Goal: Information Seeking & Learning: Stay updated

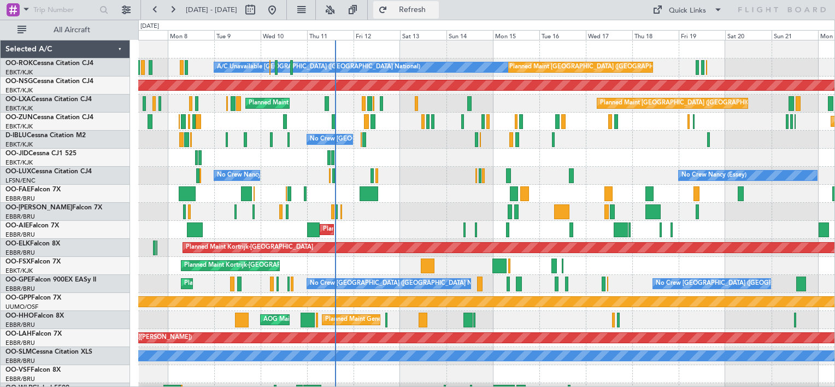
click at [430, 10] on span "Refresh" at bounding box center [412, 10] width 46 height 8
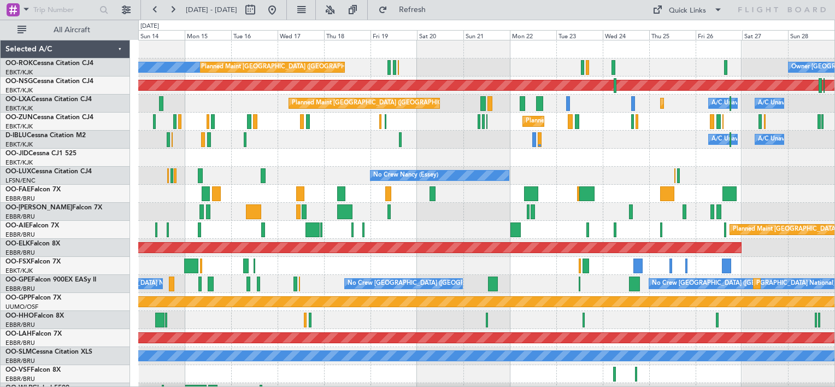
click at [347, 160] on div "Planned Maint Kortrijk-[GEOGRAPHIC_DATA]" at bounding box center [486, 158] width 696 height 18
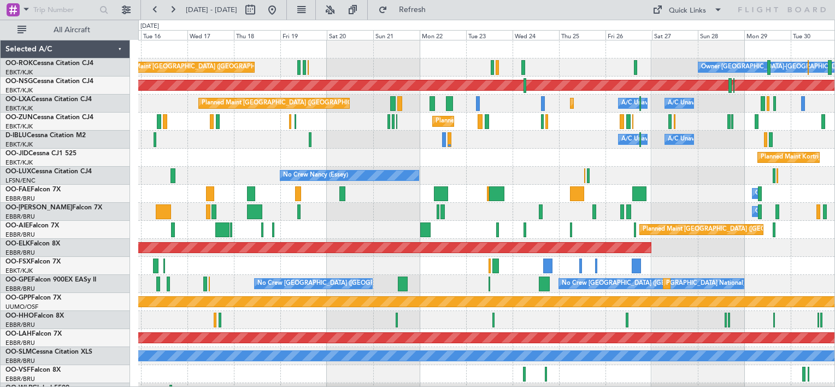
click at [465, 153] on div "Planned Maint Paris (Le Bourget) Owner Kortrijk-Wevelgem A/C Unavailable Brusse…" at bounding box center [486, 220] width 696 height 361
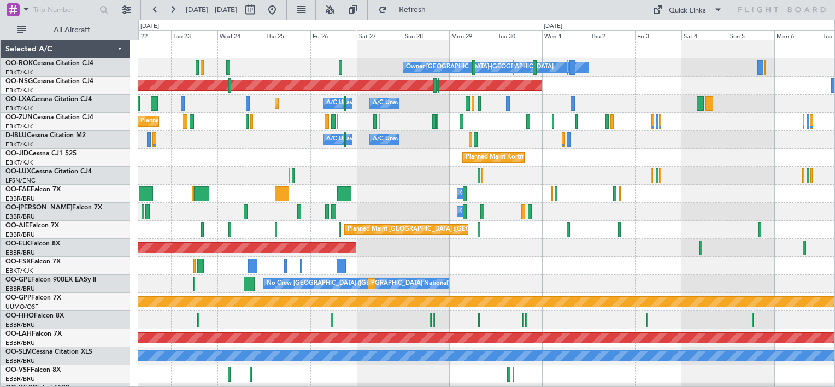
click at [249, 168] on div "Owner Kortrijk-Wevelgem Planned Maint Paris (Le Bourget) Planned Maint Kortrijk…" at bounding box center [486, 220] width 696 height 361
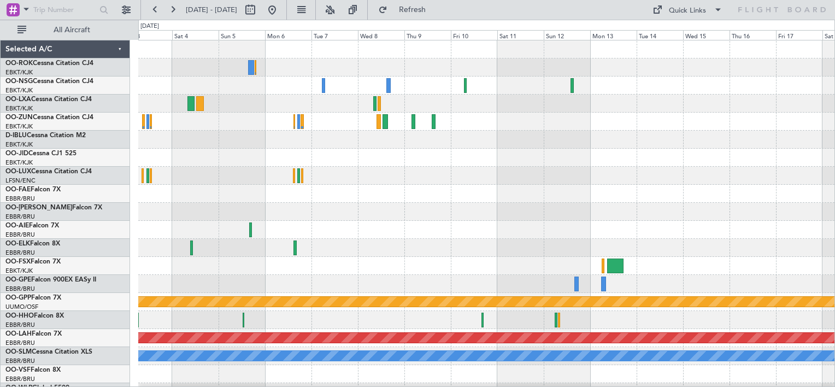
click at [101, 184] on div "Owner Kortrijk-Wevelgem Planned Maint Paris (Le Bourget) Planned Maint Kortrijk…" at bounding box center [417, 203] width 835 height 367
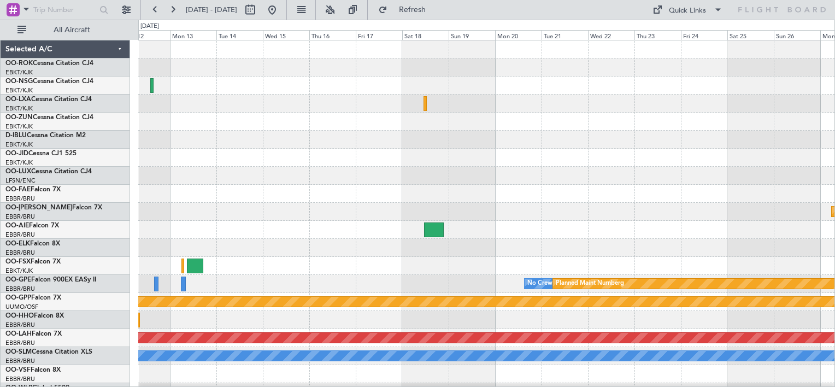
click at [191, 184] on div "Planned Maint Kortrijk-Wevelgem No Crew Brussels (Brussels National) Planned Ma…" at bounding box center [486, 220] width 696 height 361
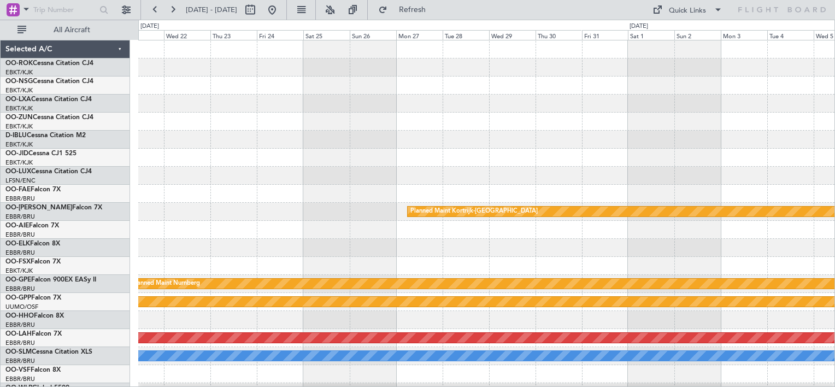
click at [149, 177] on div "Planned Maint Kortrijk-Wevelgem No Crew Brussels (Brussels National) Planned Ma…" at bounding box center [486, 220] width 696 height 361
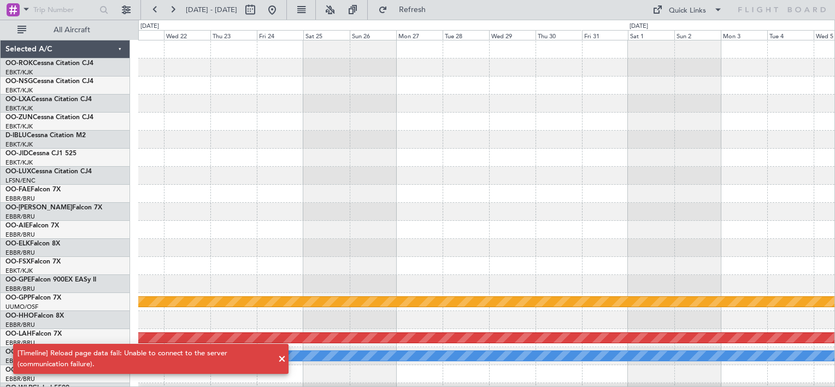
click at [281, 357] on span at bounding box center [281, 358] width 13 height 13
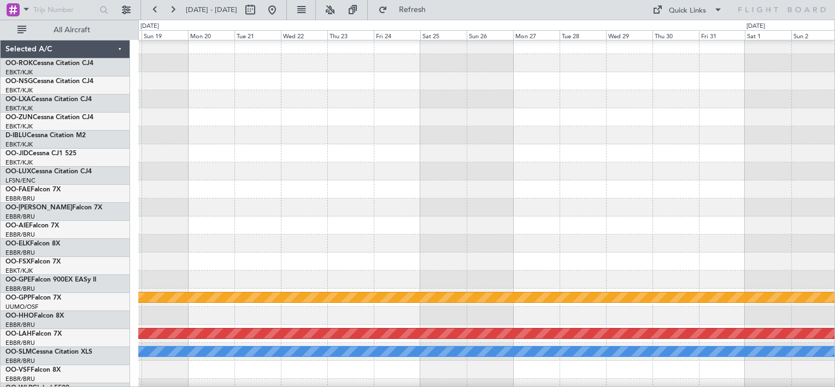
scroll to position [4, 0]
click at [758, 264] on div at bounding box center [486, 261] width 696 height 18
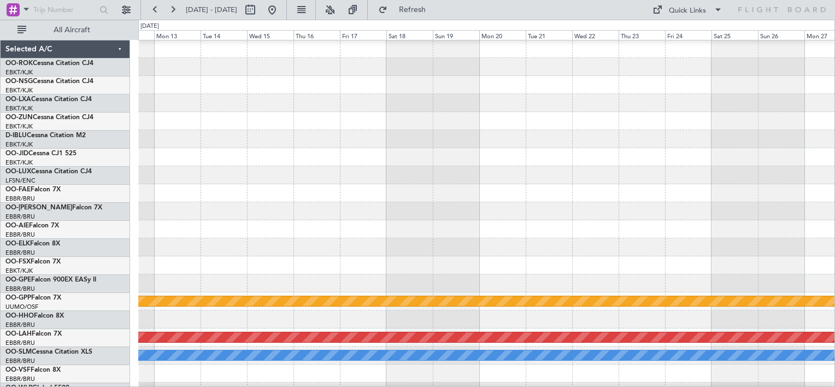
scroll to position [0, 0]
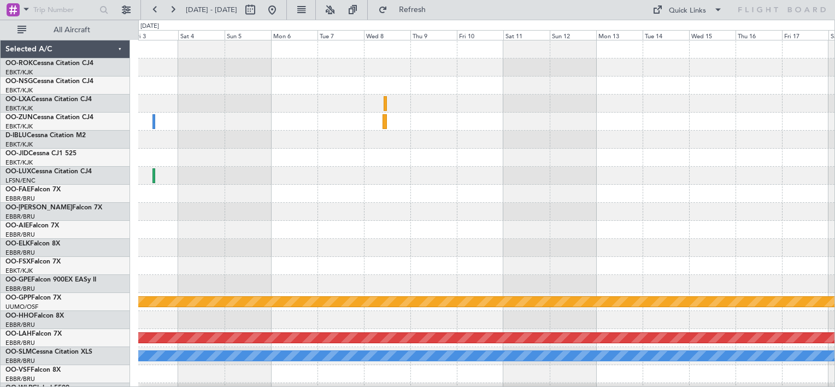
click at [799, 257] on div "Owner [GEOGRAPHIC_DATA]-[GEOGRAPHIC_DATA] Planned Maint [GEOGRAPHIC_DATA] ([GEO…" at bounding box center [486, 220] width 696 height 361
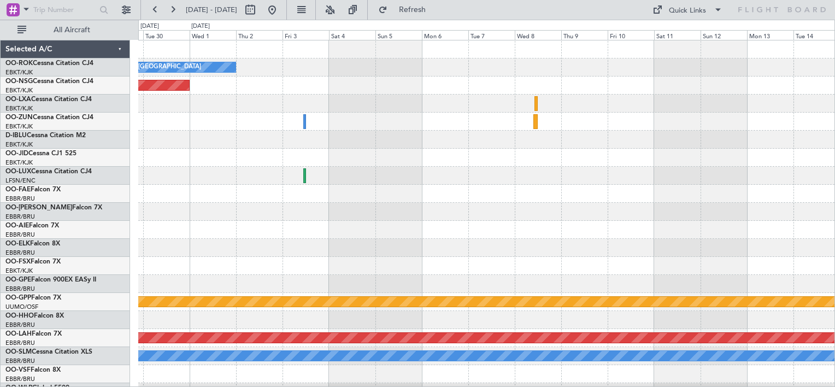
click at [719, 211] on div "Owner [GEOGRAPHIC_DATA]-[GEOGRAPHIC_DATA] Planned Maint [GEOGRAPHIC_DATA] ([GEO…" at bounding box center [486, 220] width 696 height 361
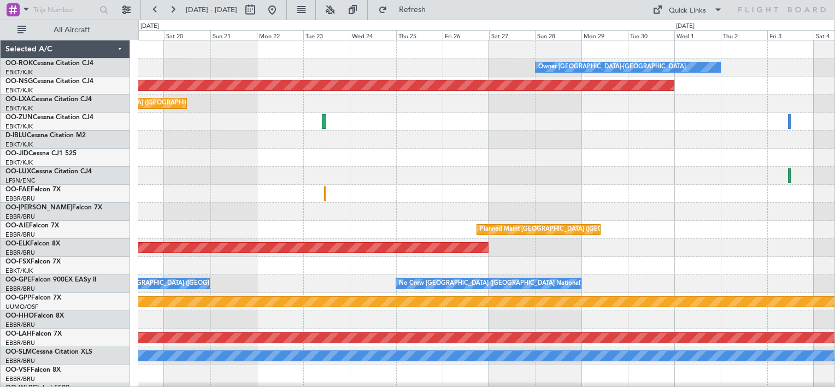
click at [784, 211] on div "Owner [GEOGRAPHIC_DATA]-[GEOGRAPHIC_DATA] Planned Maint [GEOGRAPHIC_DATA] ([GEO…" at bounding box center [486, 220] width 696 height 361
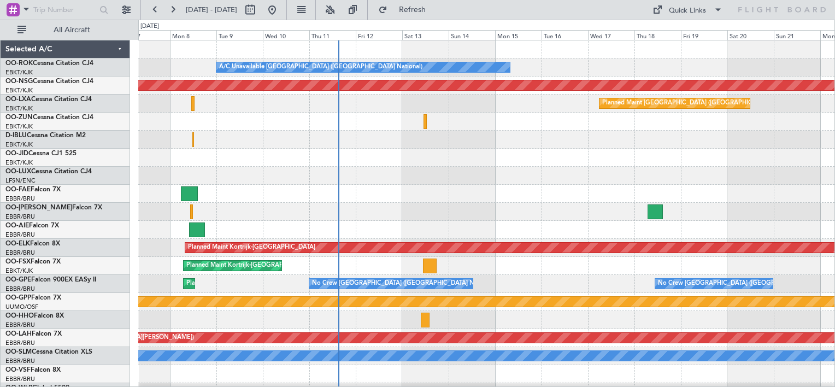
click at [799, 183] on div "A/C Unavailable [GEOGRAPHIC_DATA] ([GEOGRAPHIC_DATA] National) A/C Unavailable …" at bounding box center [486, 220] width 696 height 361
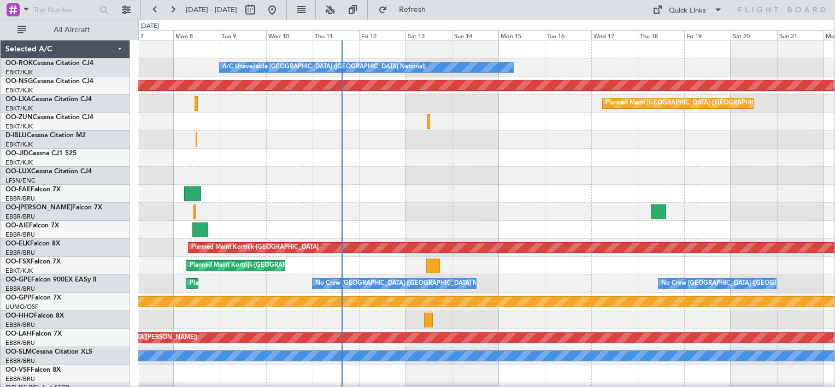
click at [537, 158] on div "A/C Unavailable [GEOGRAPHIC_DATA] ([GEOGRAPHIC_DATA] National) A/C Unavailable …" at bounding box center [486, 220] width 696 height 361
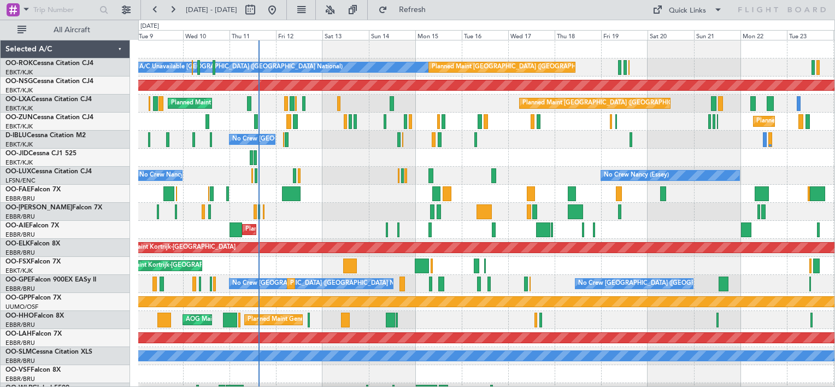
click at [391, 179] on div "No Crew [PERSON_NAME] ([PERSON_NAME]) No Crew [PERSON_NAME] ([PERSON_NAME])" at bounding box center [486, 176] width 696 height 18
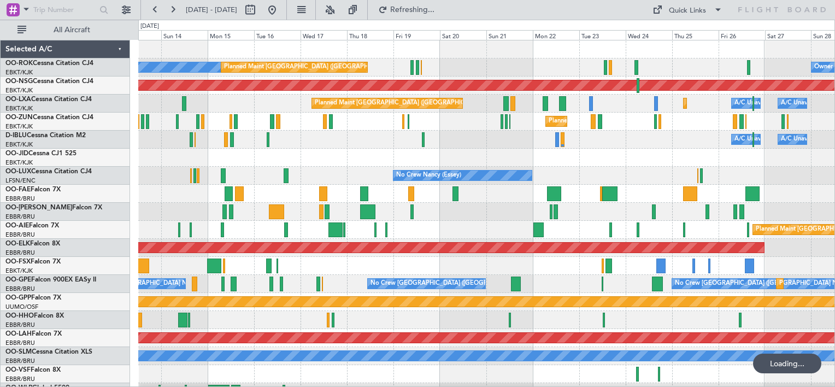
click at [372, 154] on div at bounding box center [486, 158] width 696 height 18
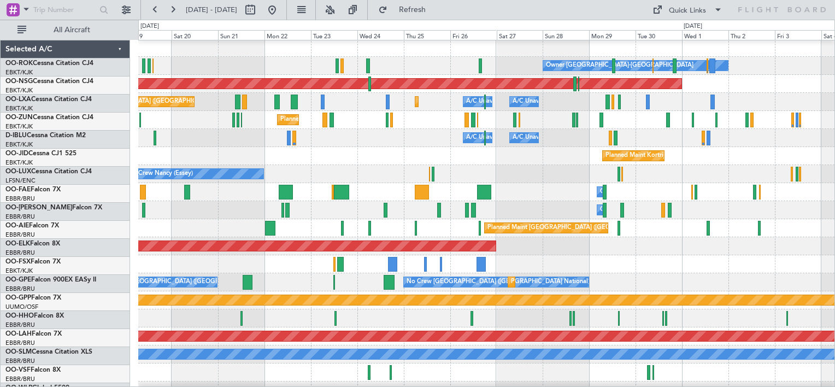
scroll to position [2, 0]
click at [365, 135] on div "A/C Unavailable [GEOGRAPHIC_DATA] ([GEOGRAPHIC_DATA] National) A/C Unavailable …" at bounding box center [486, 138] width 696 height 18
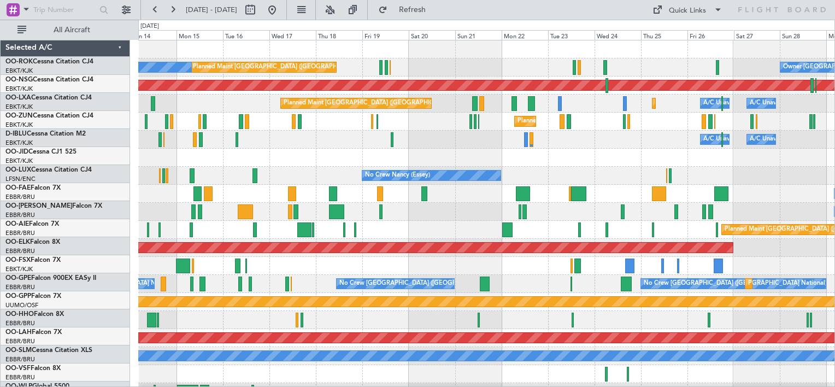
scroll to position [0, 0]
click at [642, 199] on div "Owner [GEOGRAPHIC_DATA]-[GEOGRAPHIC_DATA] Planned Maint [GEOGRAPHIC_DATA] ([GEO…" at bounding box center [486, 220] width 696 height 361
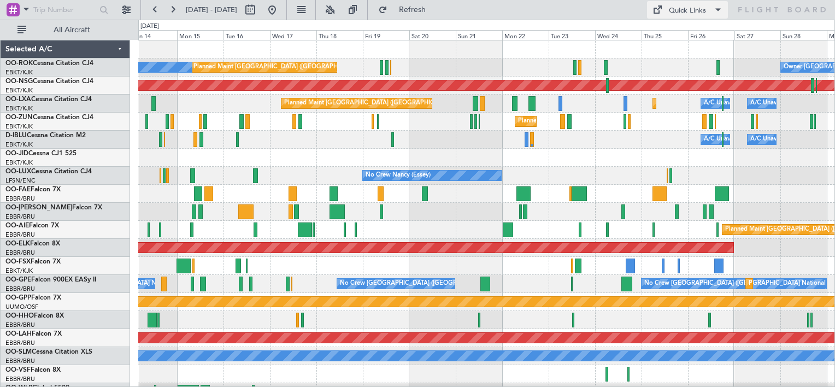
click at [711, 9] on span at bounding box center [717, 9] width 13 height 13
click at [680, 60] on button "Crew Board" at bounding box center [688, 62] width 82 height 26
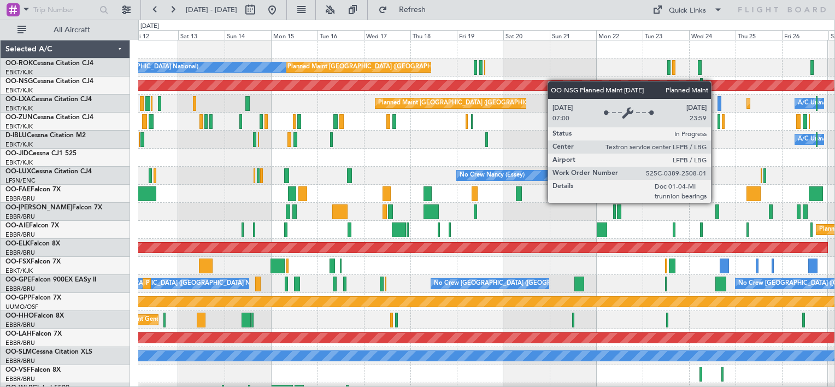
click at [566, 82] on div "Planned Maint [GEOGRAPHIC_DATA] ([GEOGRAPHIC_DATA]) A/C Unavailable [GEOGRAPHIC…" at bounding box center [486, 220] width 696 height 361
